Goal: Check status: Check status

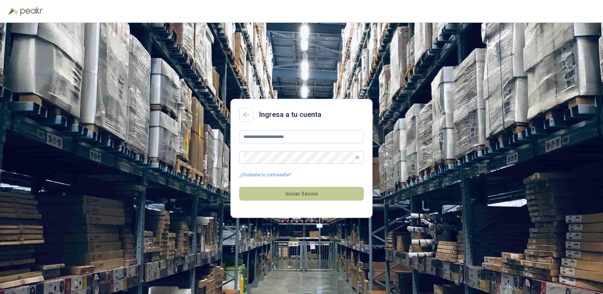
click at [300, 193] on button "Iniciar Sesión" at bounding box center [301, 194] width 125 height 14
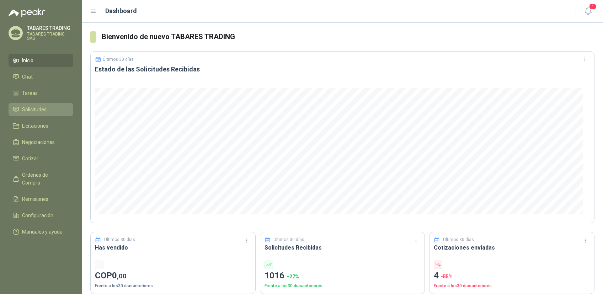
click at [27, 110] on span "Solicitudes" at bounding box center [34, 110] width 25 height 8
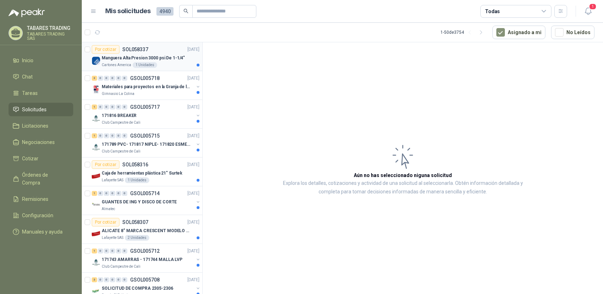
click at [135, 48] on p "SOL058337" at bounding box center [135, 49] width 26 height 5
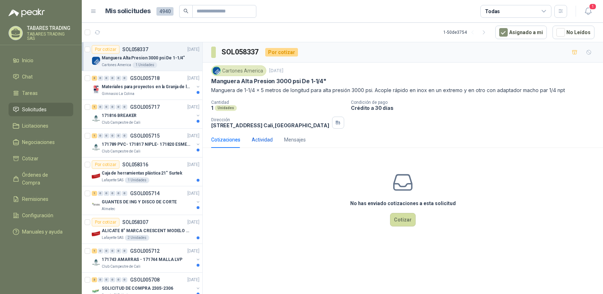
click at [262, 144] on div "Actividad" at bounding box center [262, 140] width 21 height 8
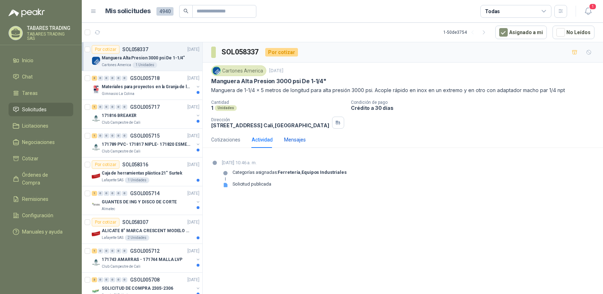
click at [290, 144] on div "Mensajes" at bounding box center [295, 140] width 22 height 8
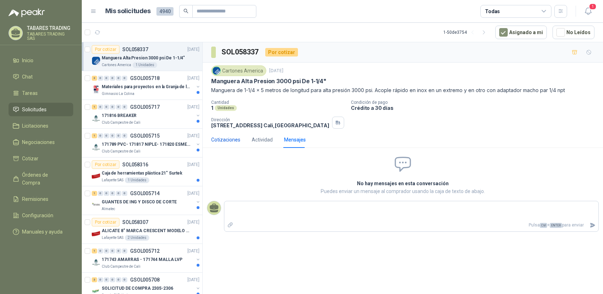
click at [231, 142] on div "Cotizaciones" at bounding box center [225, 140] width 29 height 8
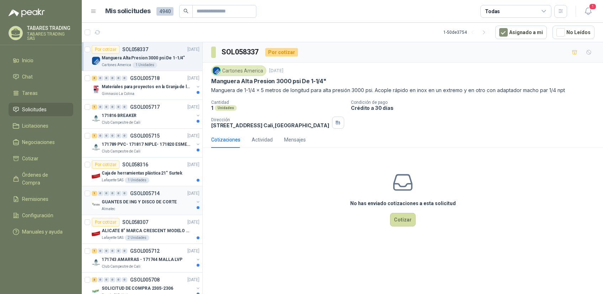
click at [137, 193] on p "GSOL005714" at bounding box center [145, 193] width 30 height 5
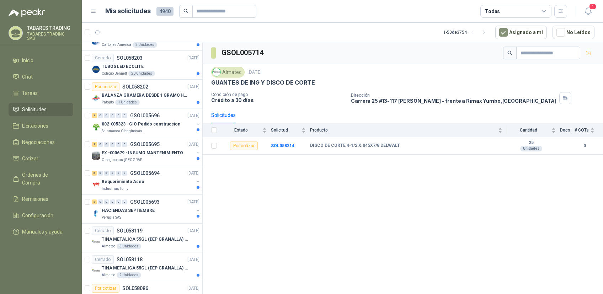
scroll to position [412, 0]
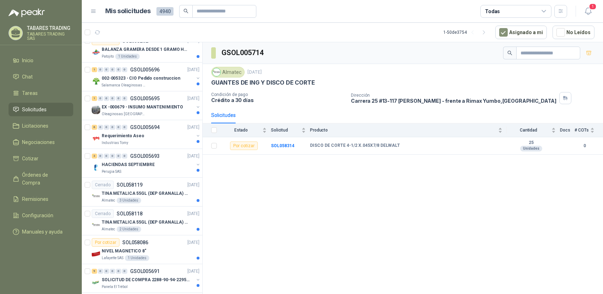
click at [47, 31] on p "TABARES TRADING" at bounding box center [50, 28] width 46 height 5
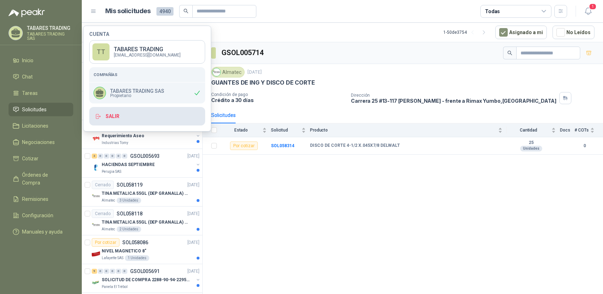
click at [113, 116] on button "Salir" at bounding box center [147, 116] width 116 height 19
